Goal: Task Accomplishment & Management: Manage account settings

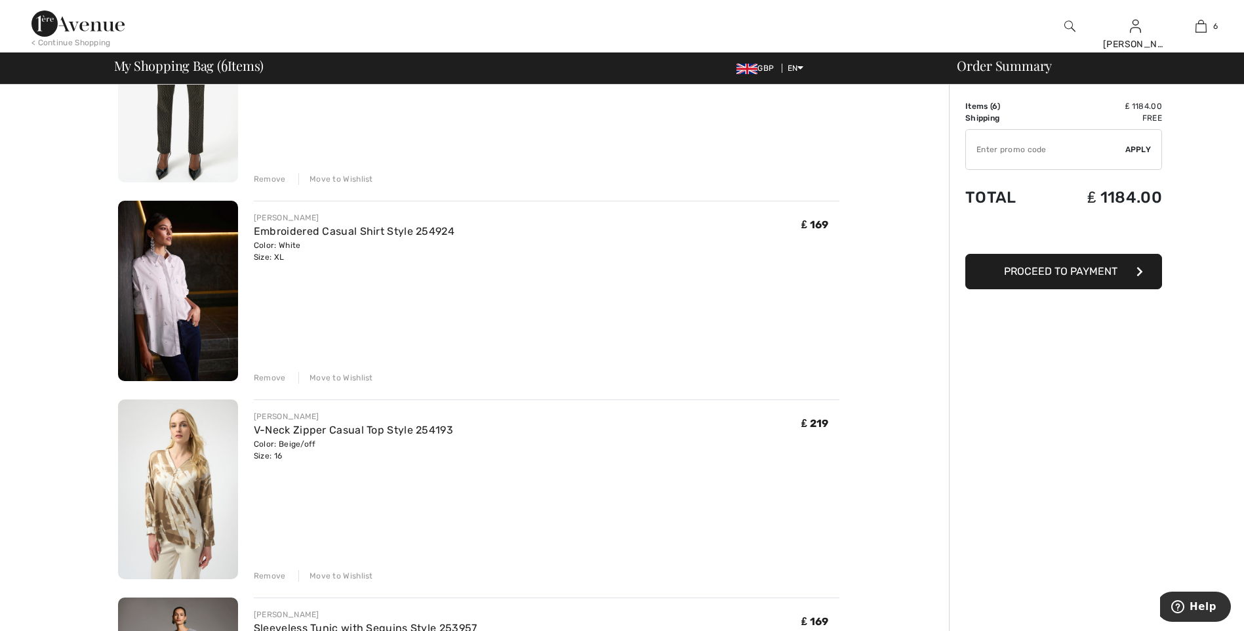
scroll to position [197, 0]
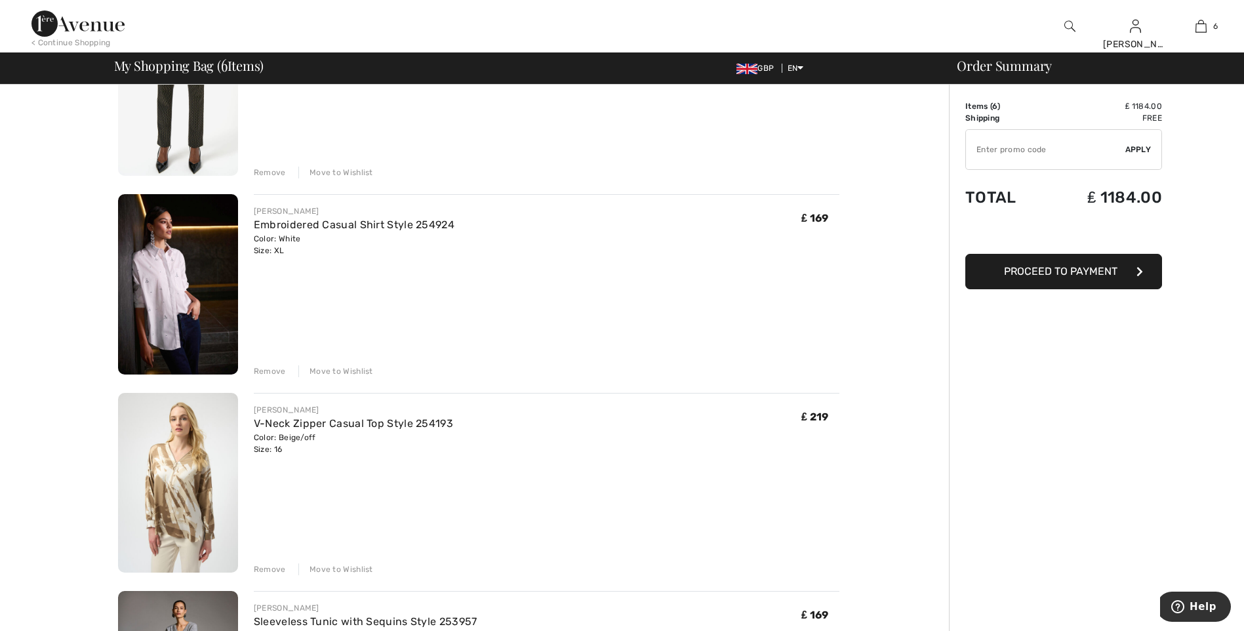
click at [267, 369] on div "Remove" at bounding box center [270, 371] width 32 height 12
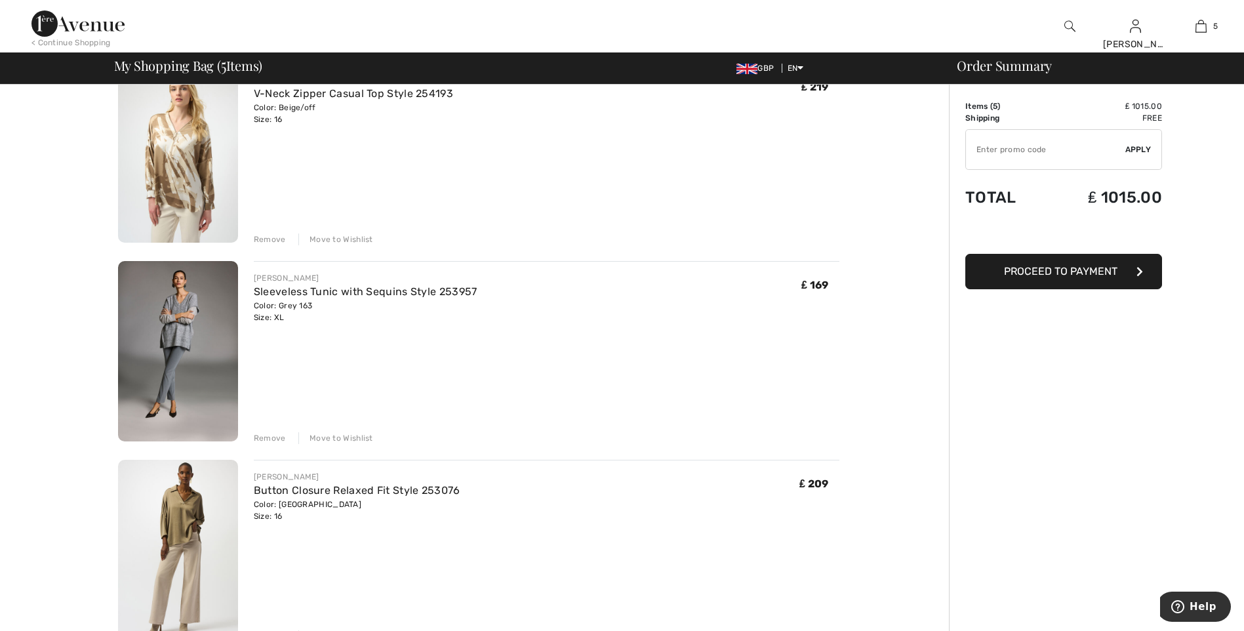
scroll to position [262, 0]
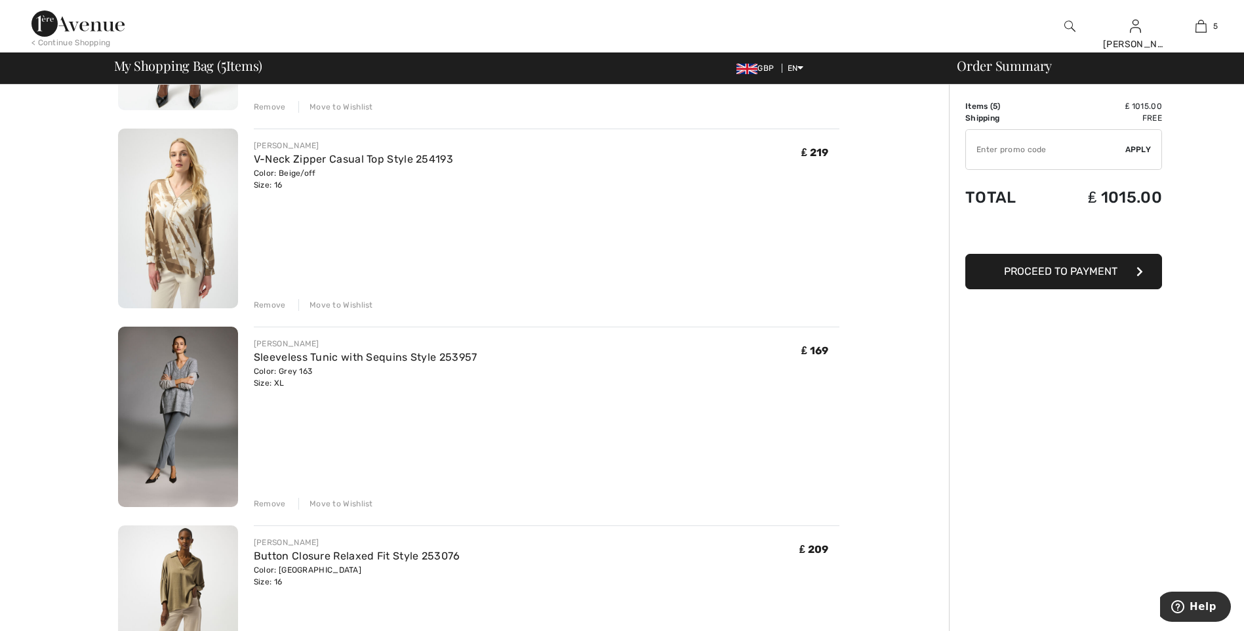
click at [272, 304] on div "Remove" at bounding box center [270, 305] width 32 height 12
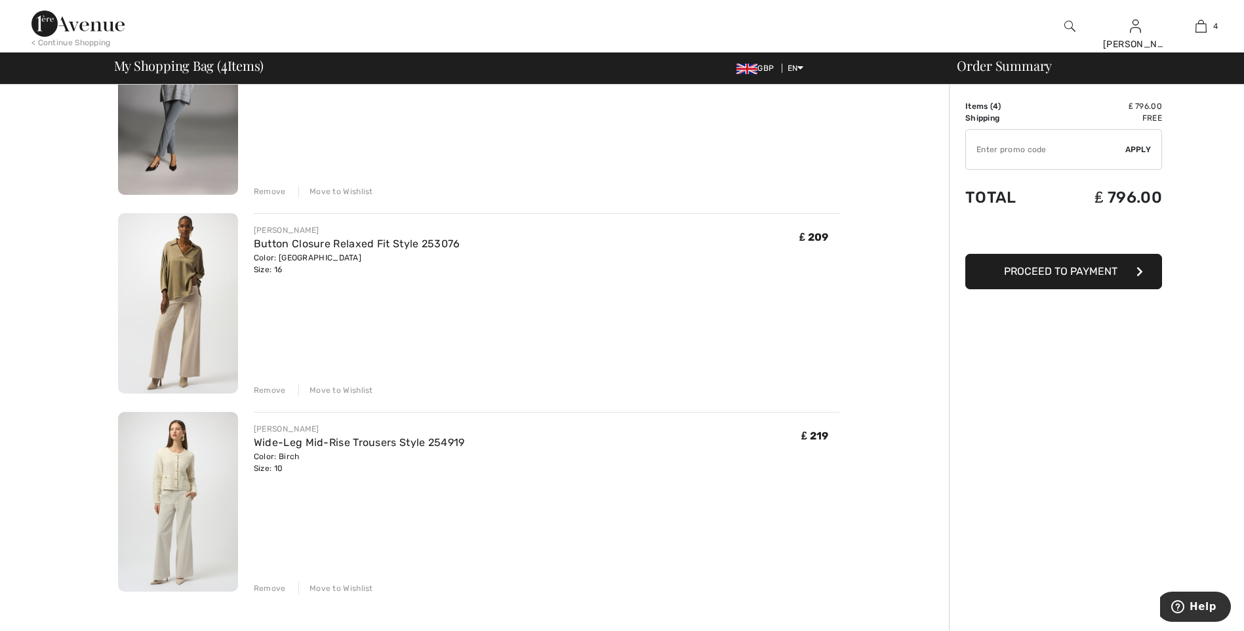
scroll to position [394, 0]
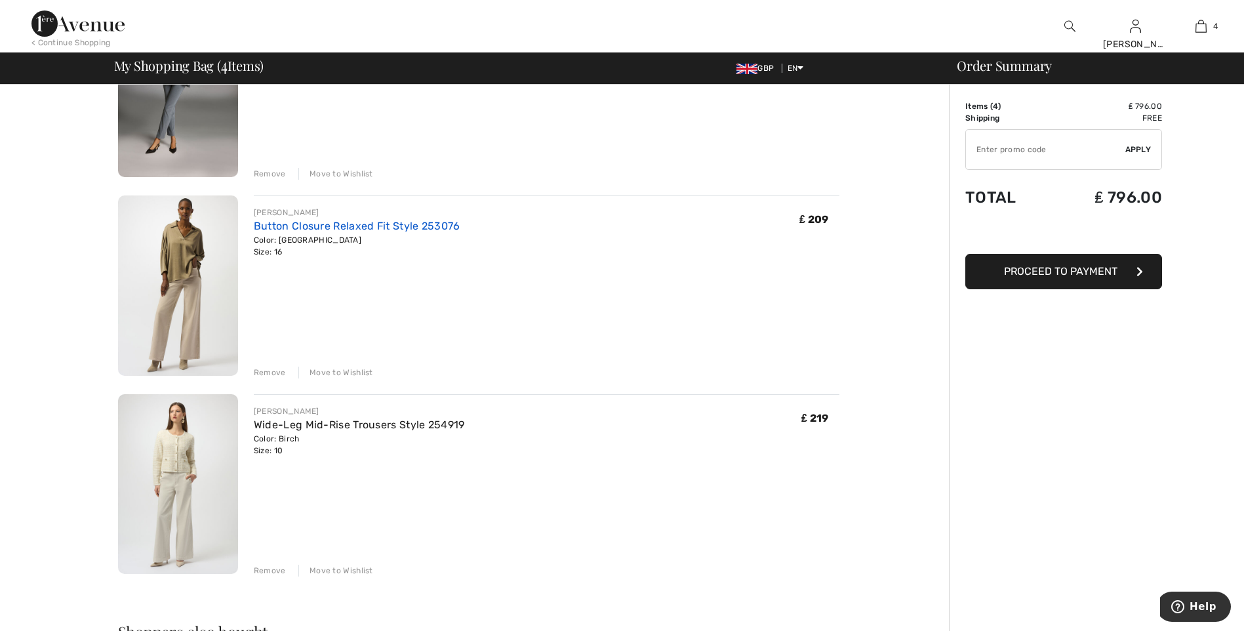
click at [296, 227] on link "Button Closure Relaxed Fit Style 253076" at bounding box center [357, 226] width 207 height 12
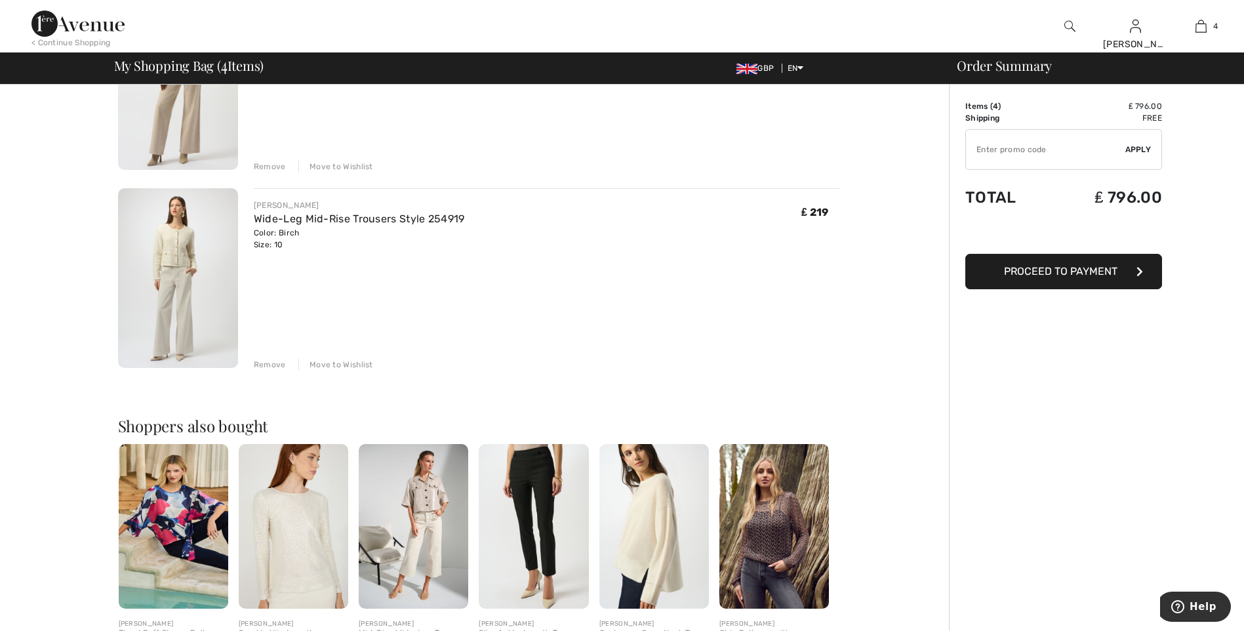
scroll to position [656, 0]
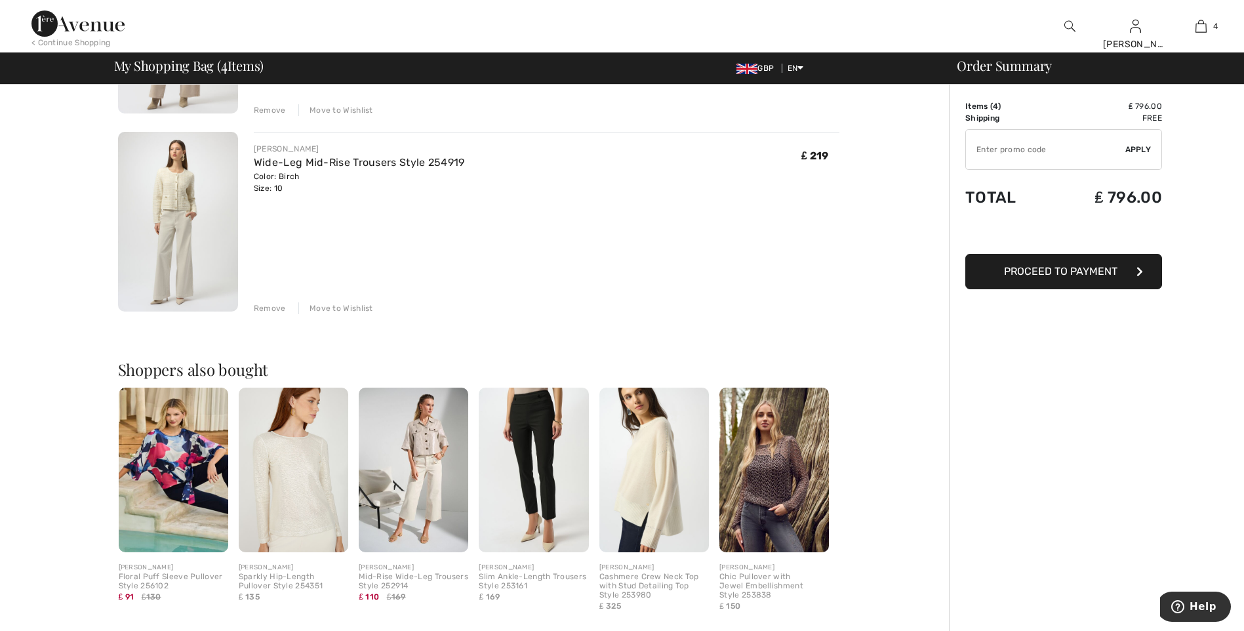
click at [340, 306] on div "Move to Wishlist" at bounding box center [335, 308] width 75 height 12
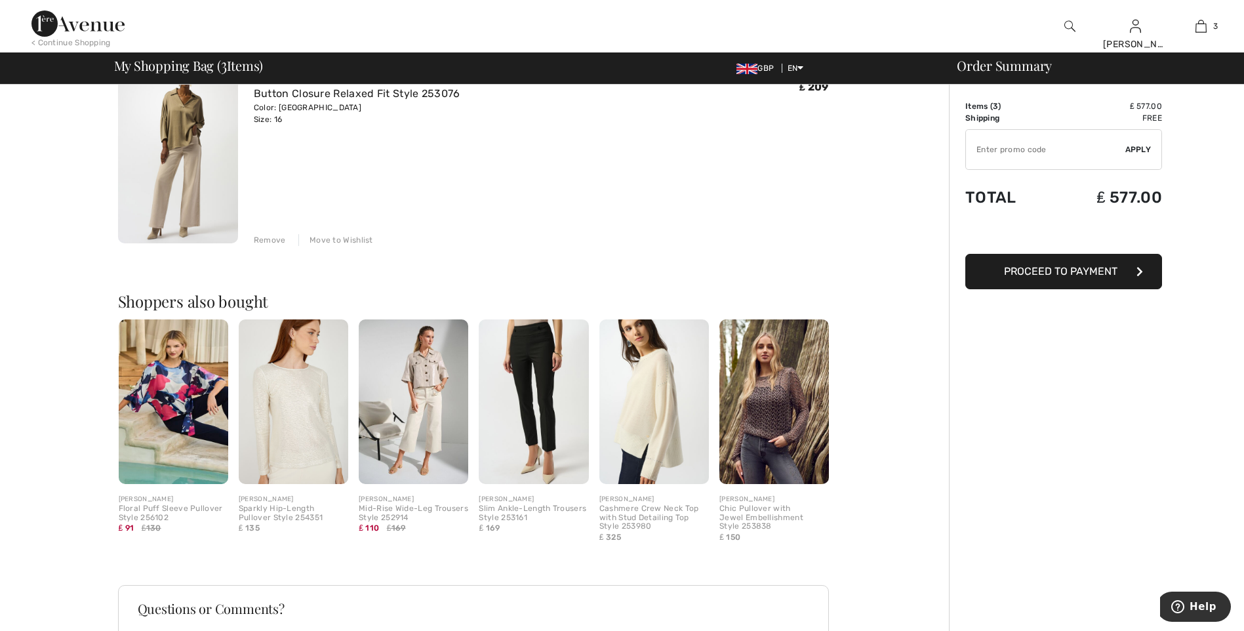
scroll to position [525, 0]
click at [326, 237] on div "Move to Wishlist" at bounding box center [335, 241] width 75 height 12
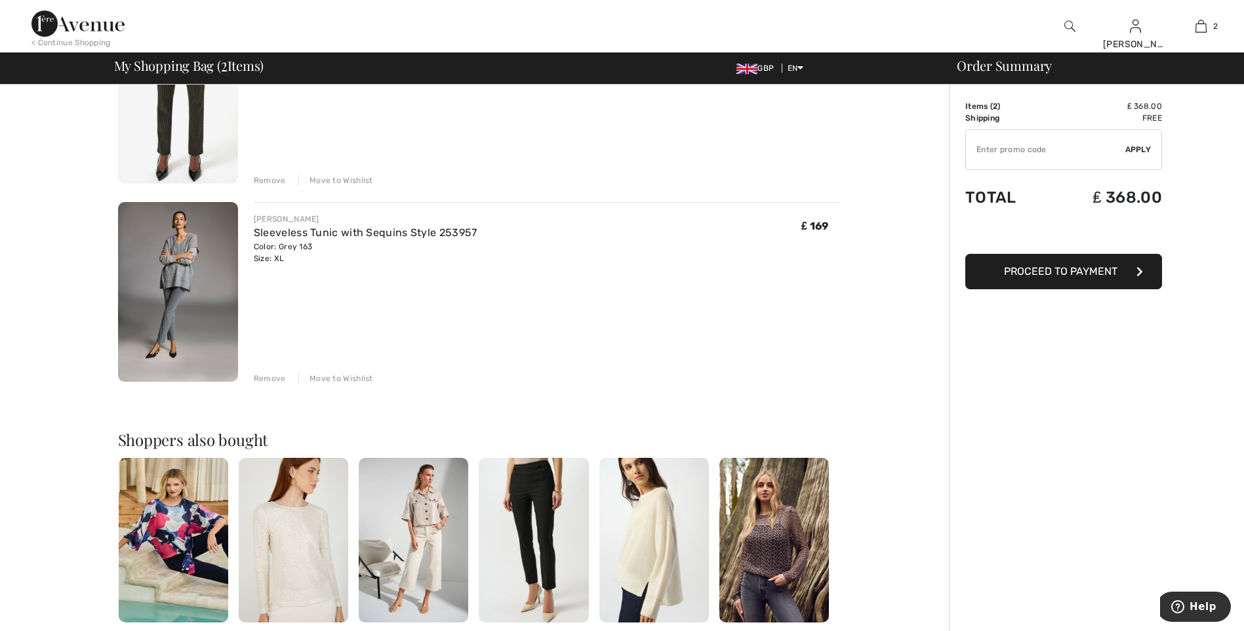
scroll to position [197, 0]
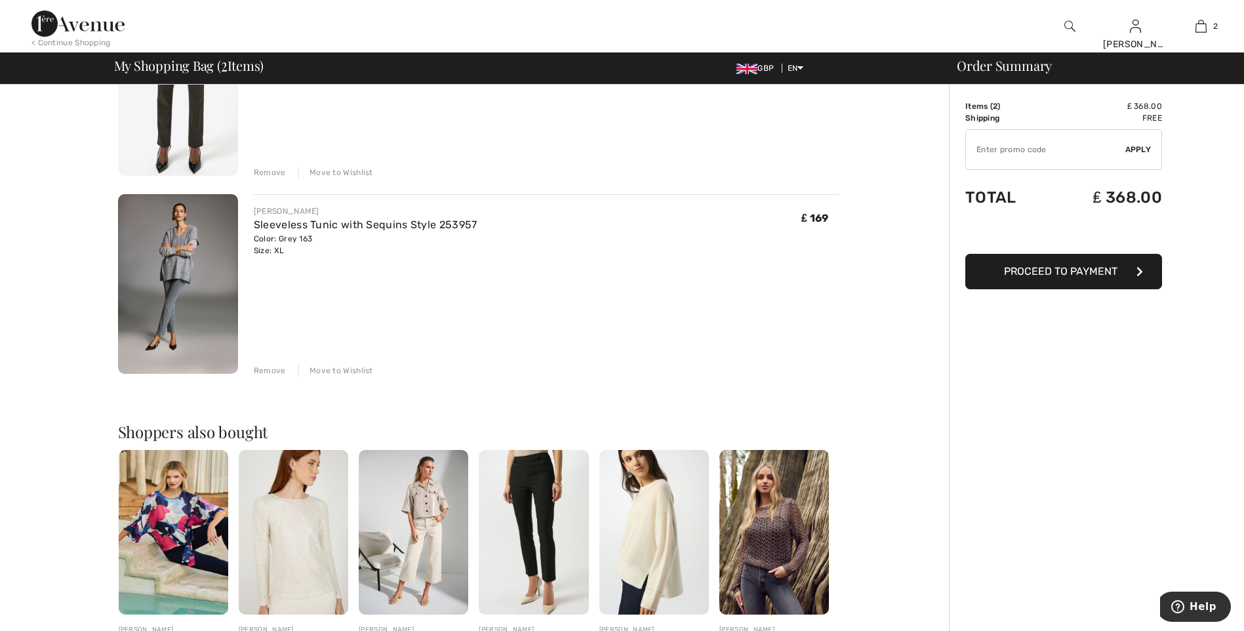
click at [352, 367] on div "Move to Wishlist" at bounding box center [335, 371] width 75 height 12
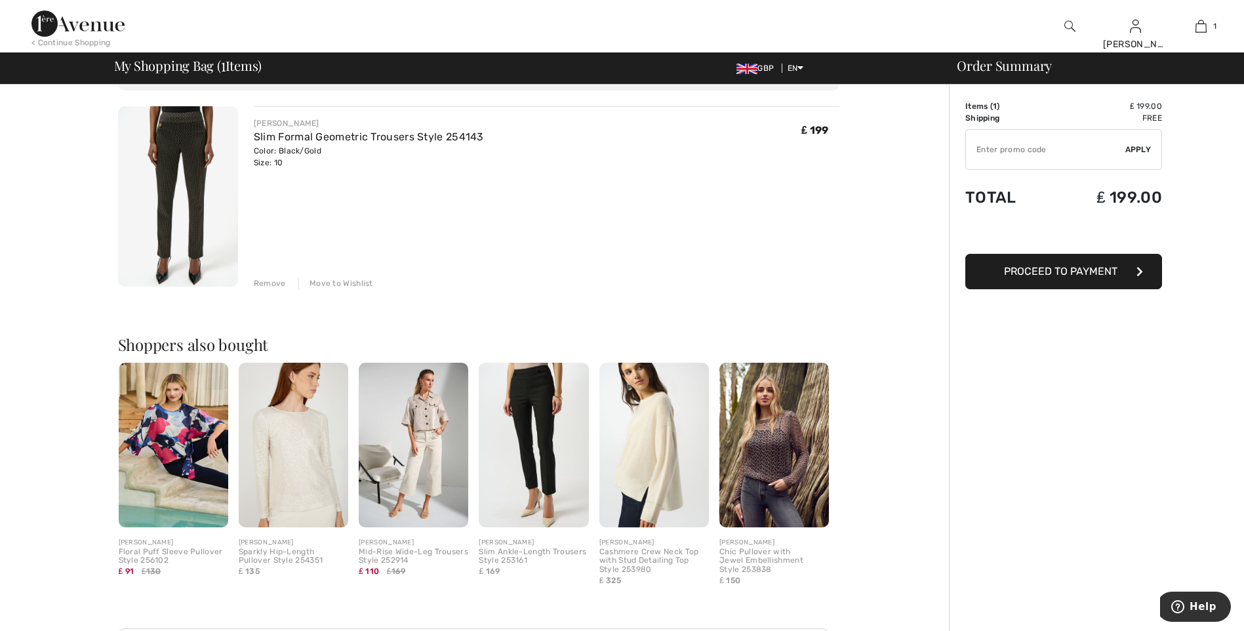
scroll to position [0, 0]
